Goal: Find specific page/section: Find specific page/section

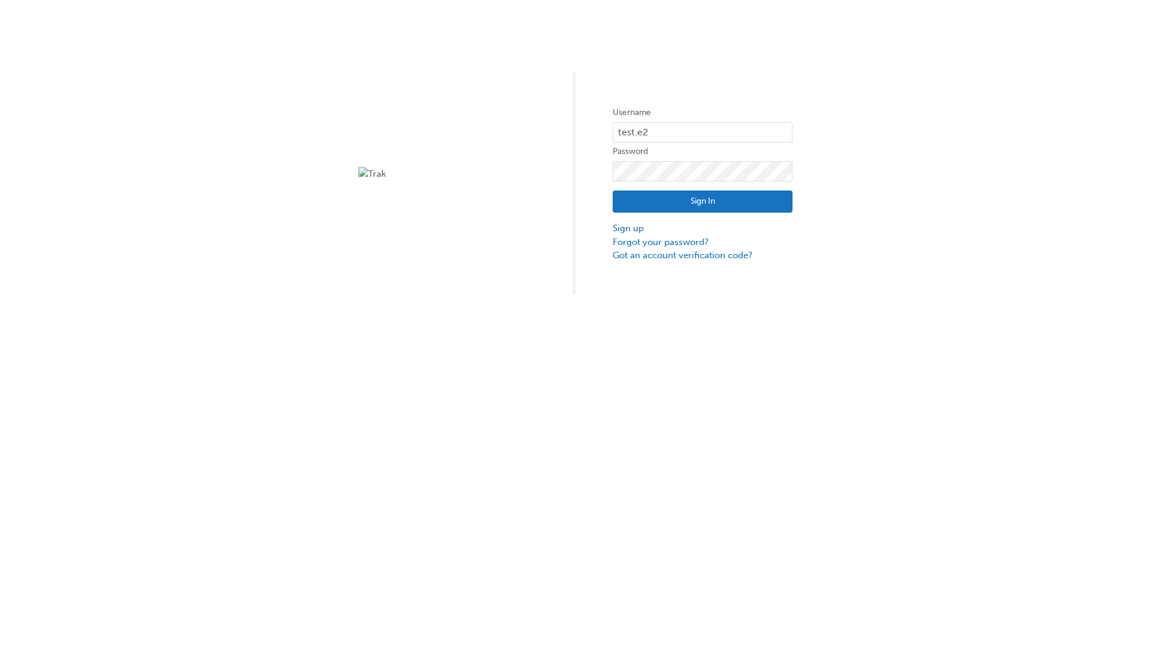
type input "test.e2e.user31"
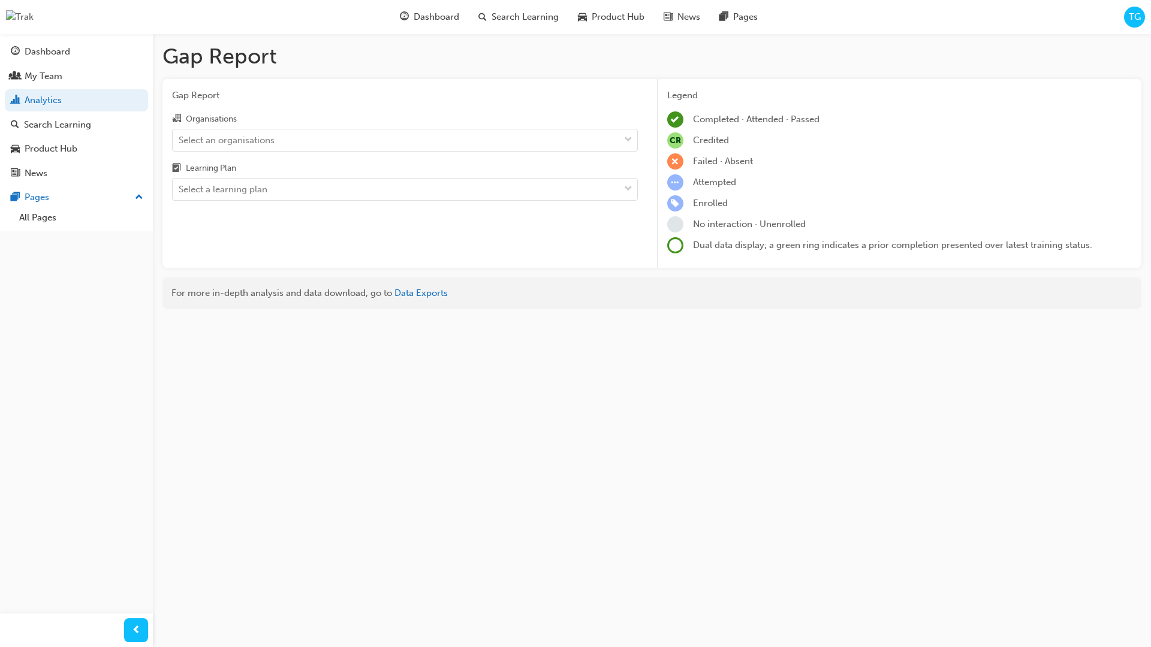
click at [180, 140] on input "Organisations Select an organisations" at bounding box center [179, 139] width 1 height 10
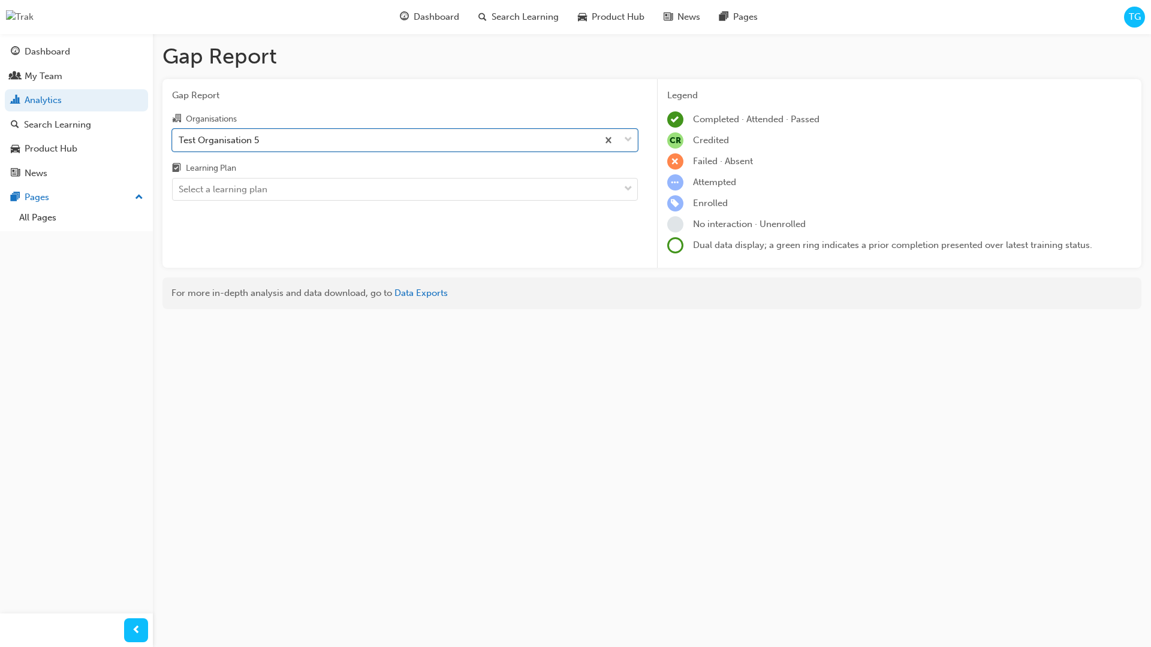
click at [180, 190] on input "Learning Plan Select a learning plan" at bounding box center [179, 189] width 1 height 10
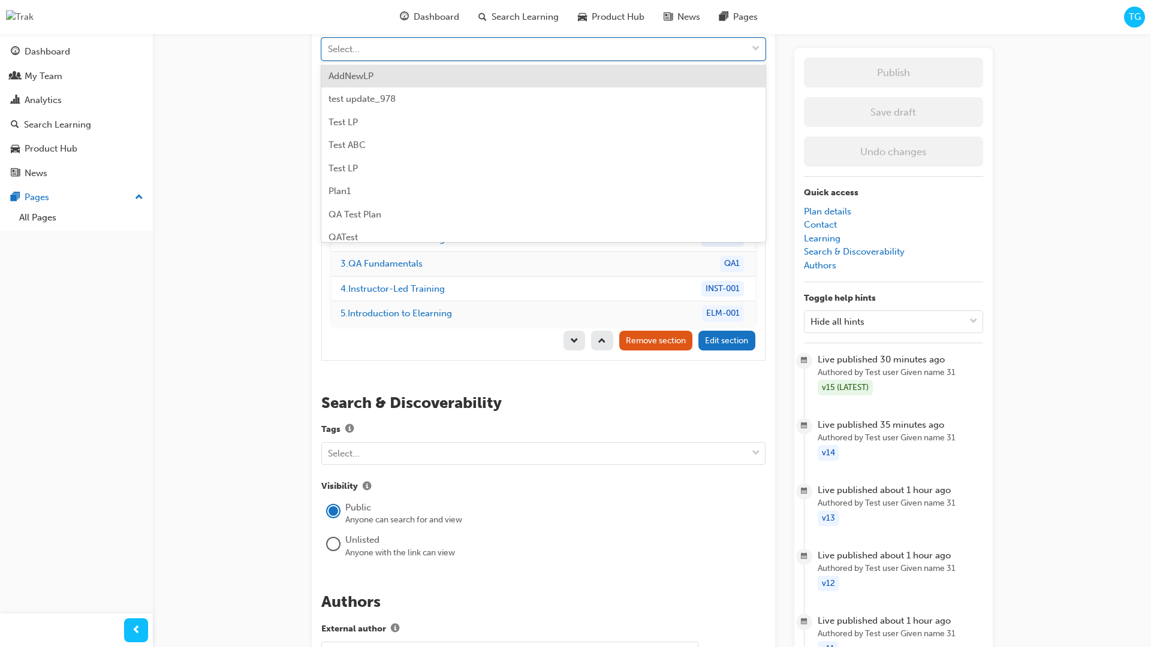
scroll to position [1, 2]
